Goal: Task Accomplishment & Management: Manage account settings

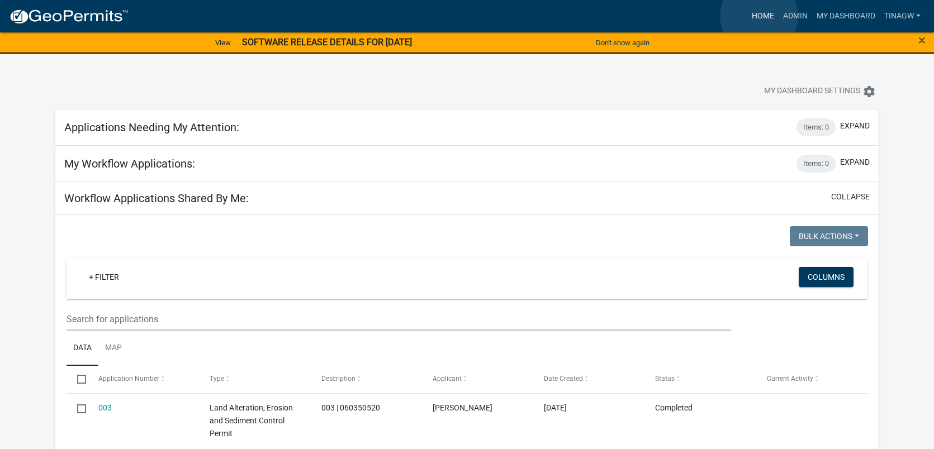
click at [759, 16] on link "Home" at bounding box center [762, 16] width 31 height 21
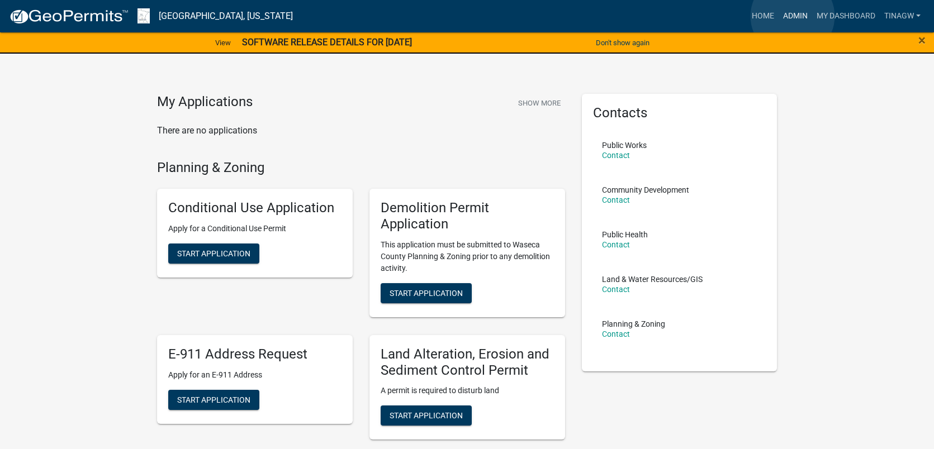
click at [792, 16] on link "Admin" at bounding box center [795, 16] width 34 height 21
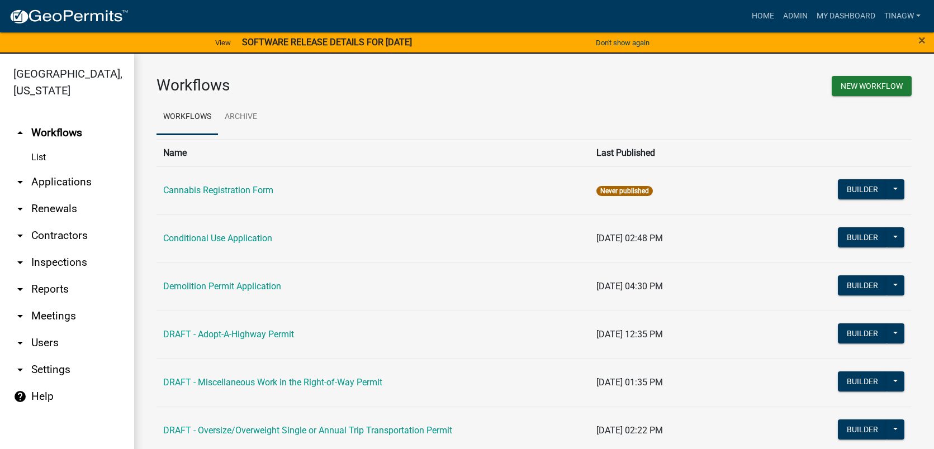
click at [41, 156] on link "List" at bounding box center [67, 157] width 134 height 22
click at [43, 179] on link "arrow_drop_down Applications" at bounding box center [67, 182] width 134 height 27
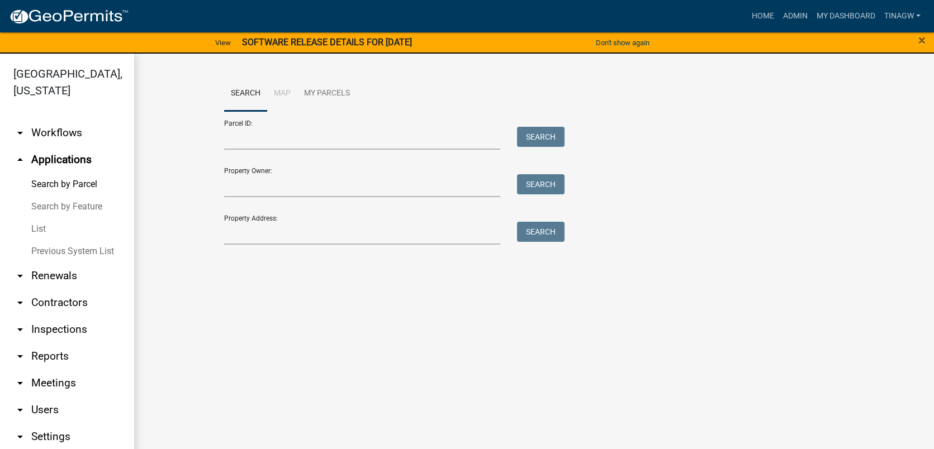
click at [40, 230] on link "List" at bounding box center [67, 229] width 134 height 22
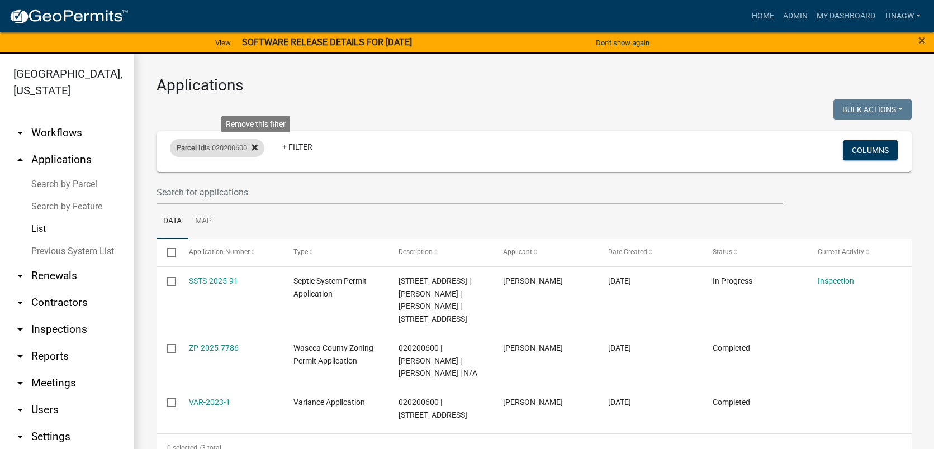
click at [258, 146] on icon at bounding box center [254, 148] width 6 height 6
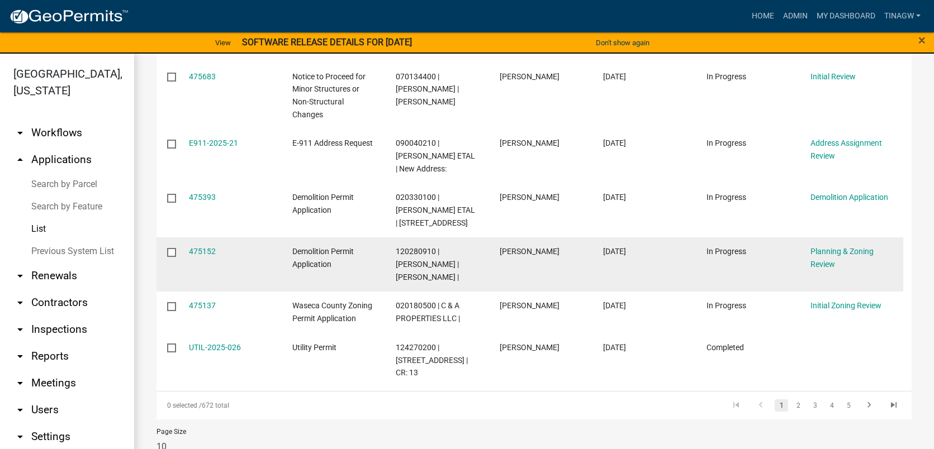
scroll to position [449, 0]
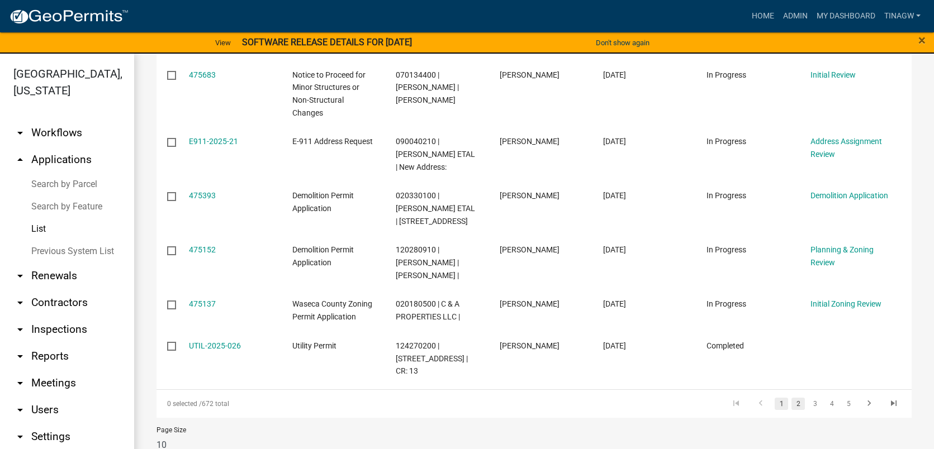
click at [793, 398] on link "2" at bounding box center [797, 404] width 13 height 12
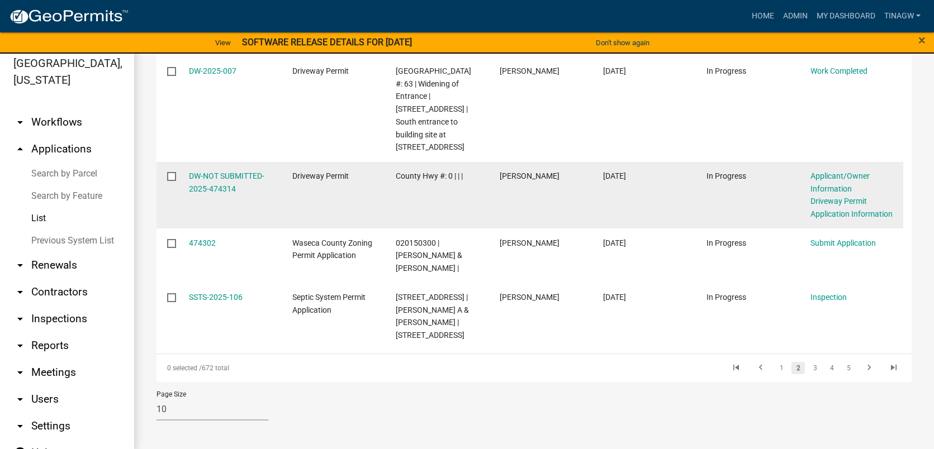
scroll to position [13, 0]
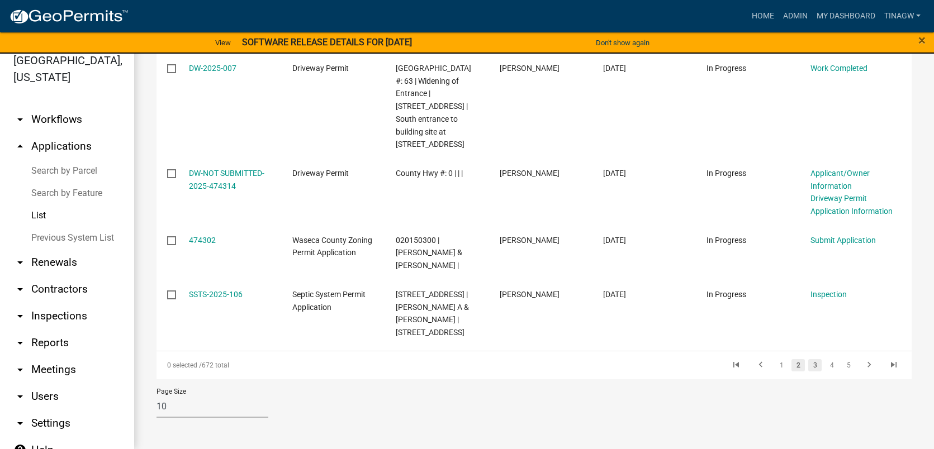
click at [810, 364] on link "3" at bounding box center [814, 365] width 13 height 12
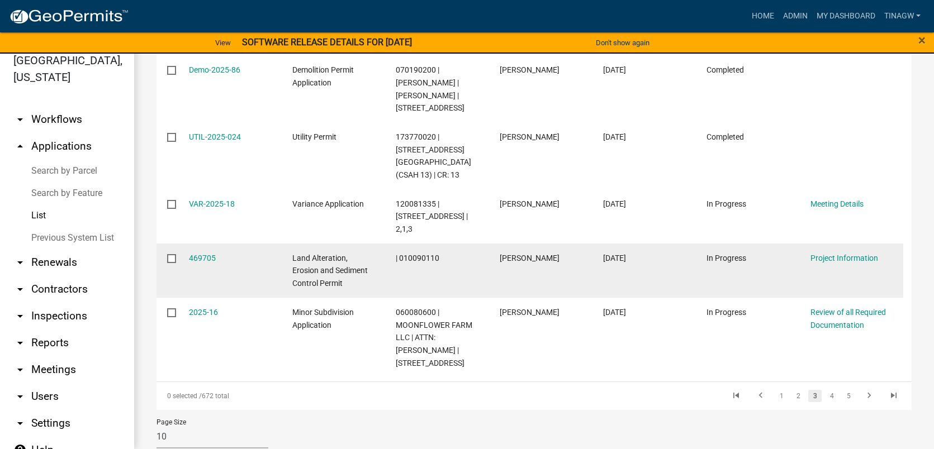
scroll to position [487, 0]
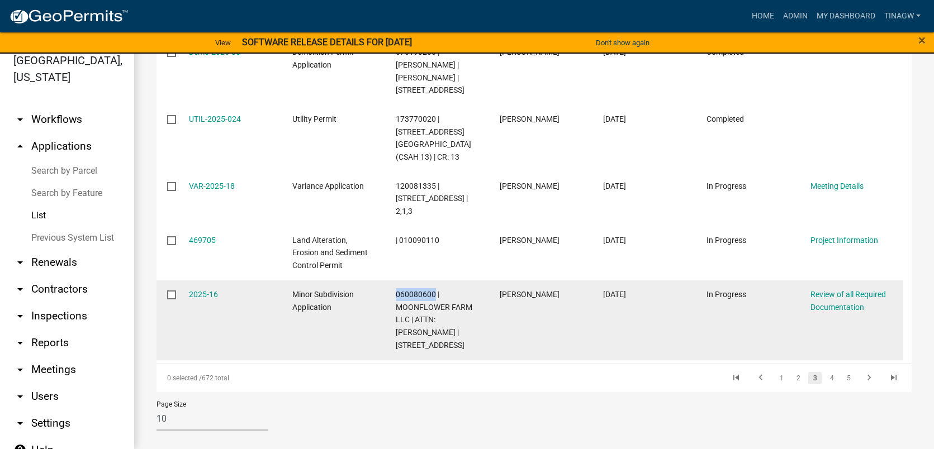
drag, startPoint x: 396, startPoint y: 279, endPoint x: 435, endPoint y: 281, distance: 39.7
click at [435, 290] on span "060080600 | MOONFLOWER FARM LLC | ATTN: [PERSON_NAME] | [STREET_ADDRESS]" at bounding box center [434, 320] width 77 height 60
copy span "060080600"
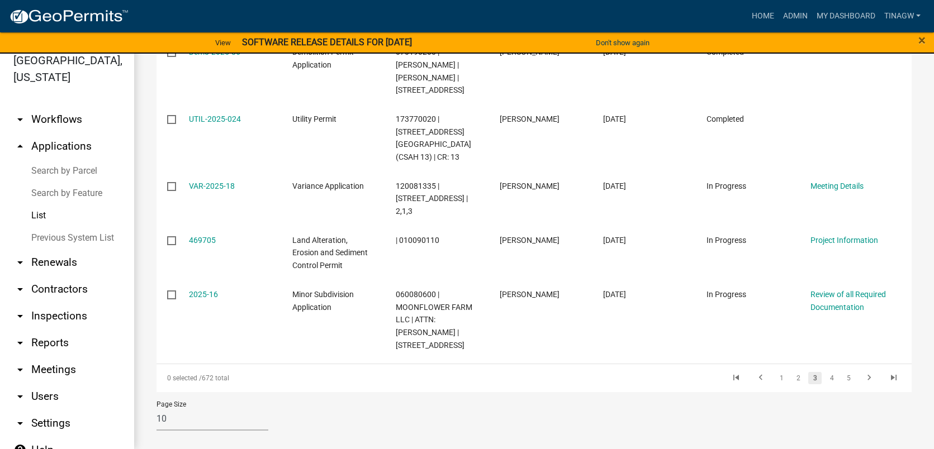
click at [644, 8] on div "Home Admin My Dashboard TinaGW Admin Account Logout" at bounding box center [530, 16] width 787 height 21
